Goal: Check status

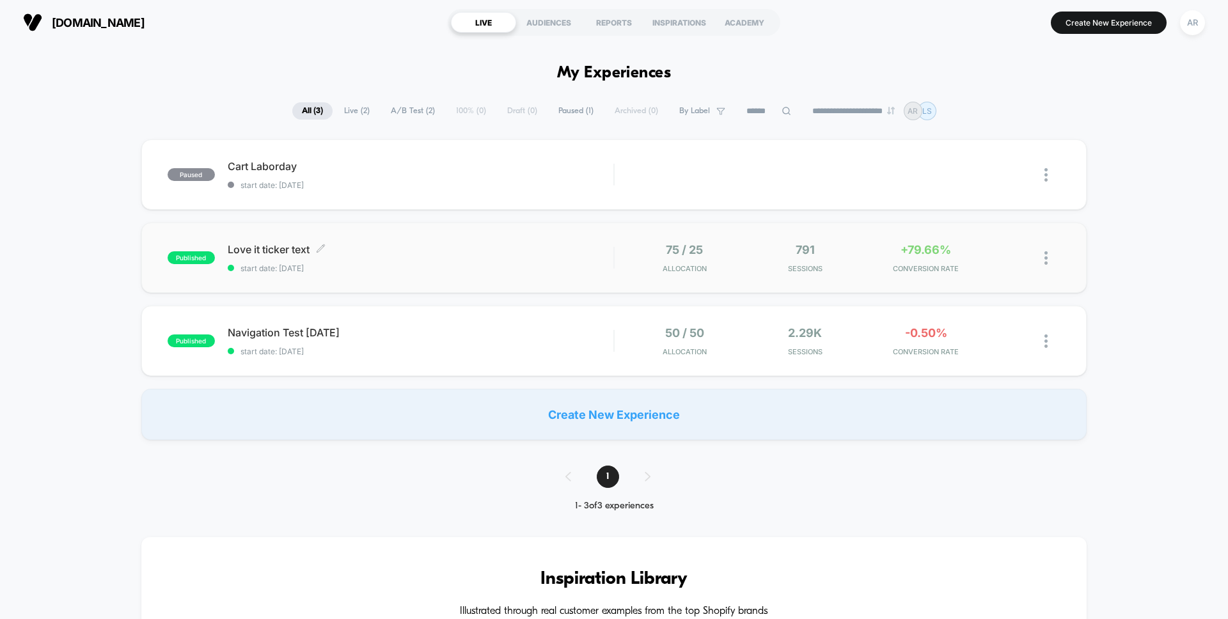
click at [517, 262] on div "Love it ticker text Click to edit experience details Click to edit experience d…" at bounding box center [421, 258] width 386 height 30
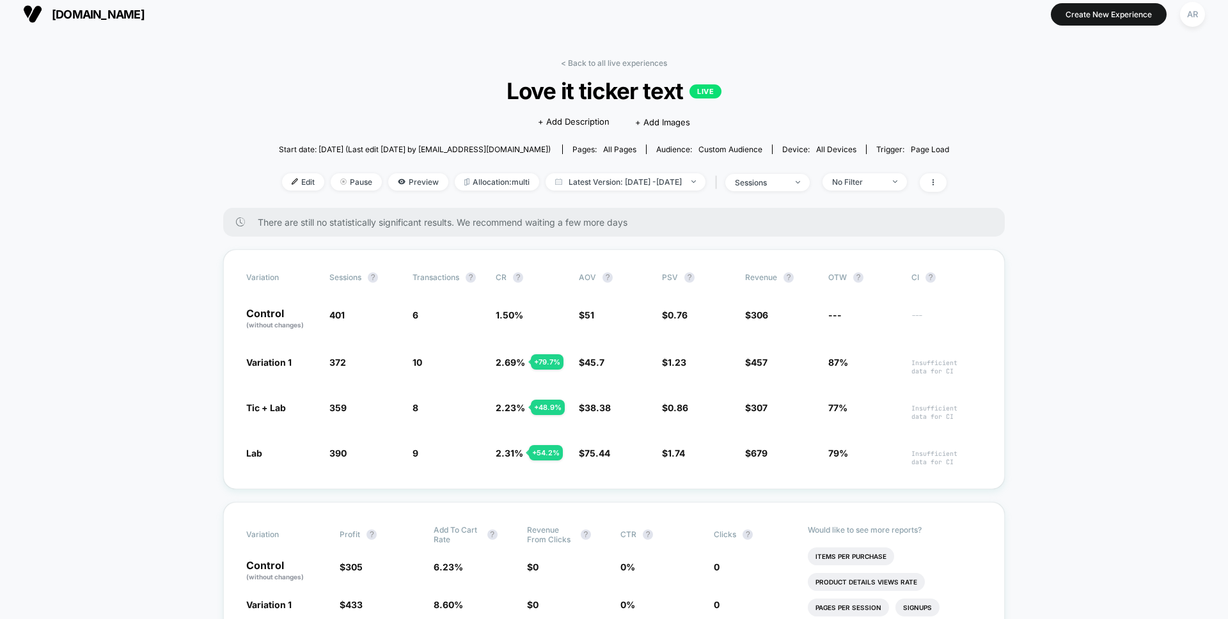
scroll to position [25, 0]
